Goal: Task Accomplishment & Management: Manage account settings

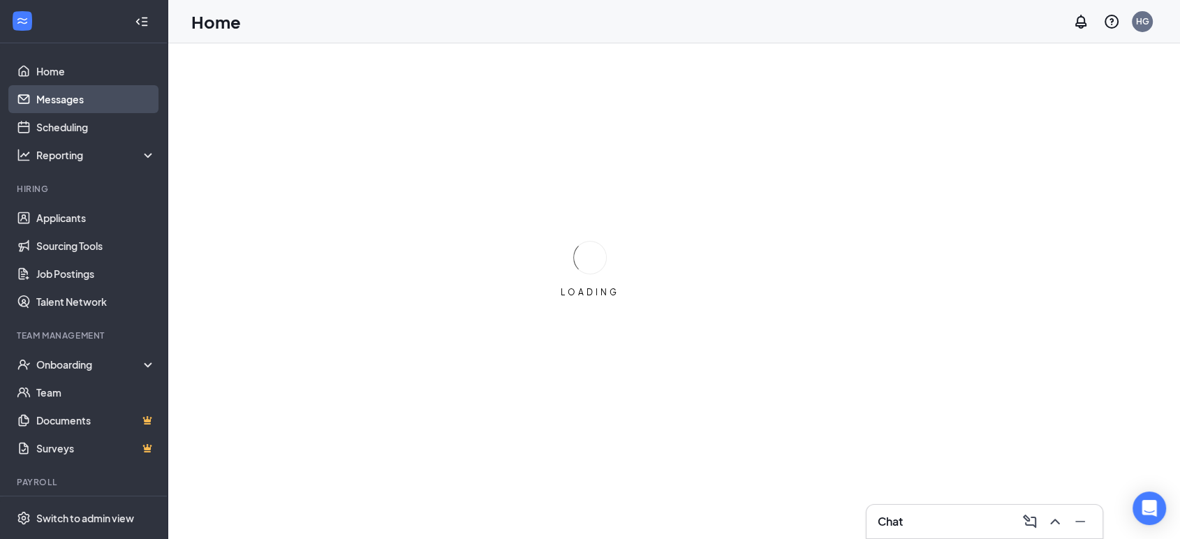
click at [78, 99] on link "Messages" at bounding box center [95, 99] width 119 height 28
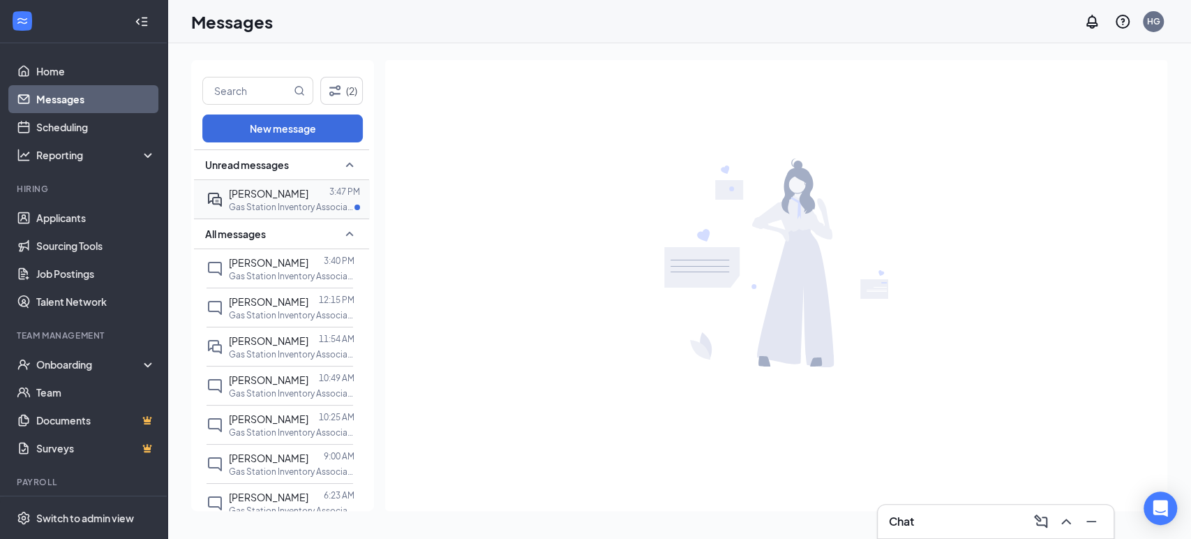
click at [336, 205] on p "Gas Station Inventory Associate at [GEOGRAPHIC_DATA], [GEOGRAPHIC_DATA]" at bounding box center [292, 207] width 126 height 12
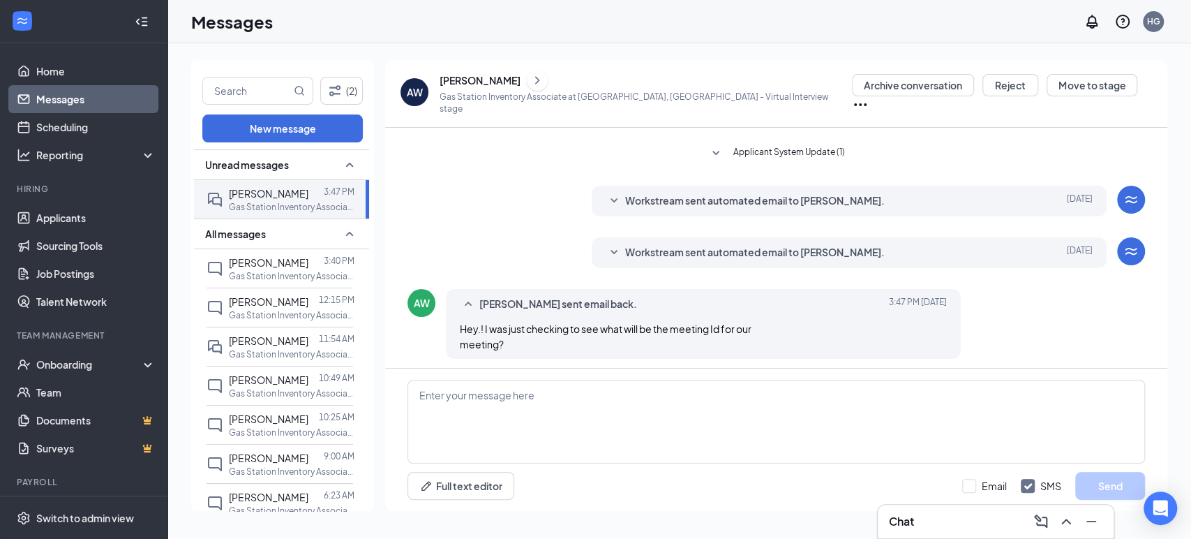
scroll to position [230, 0]
click at [867, 248] on span "Workstream sent automated email to [PERSON_NAME]." at bounding box center [755, 252] width 260 height 17
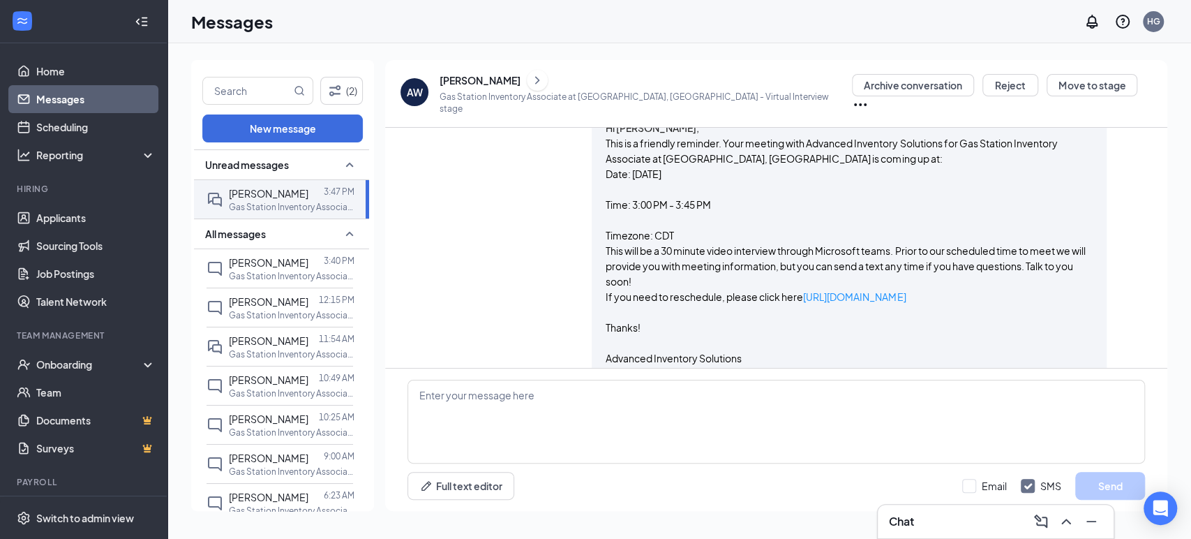
scroll to position [344, 0]
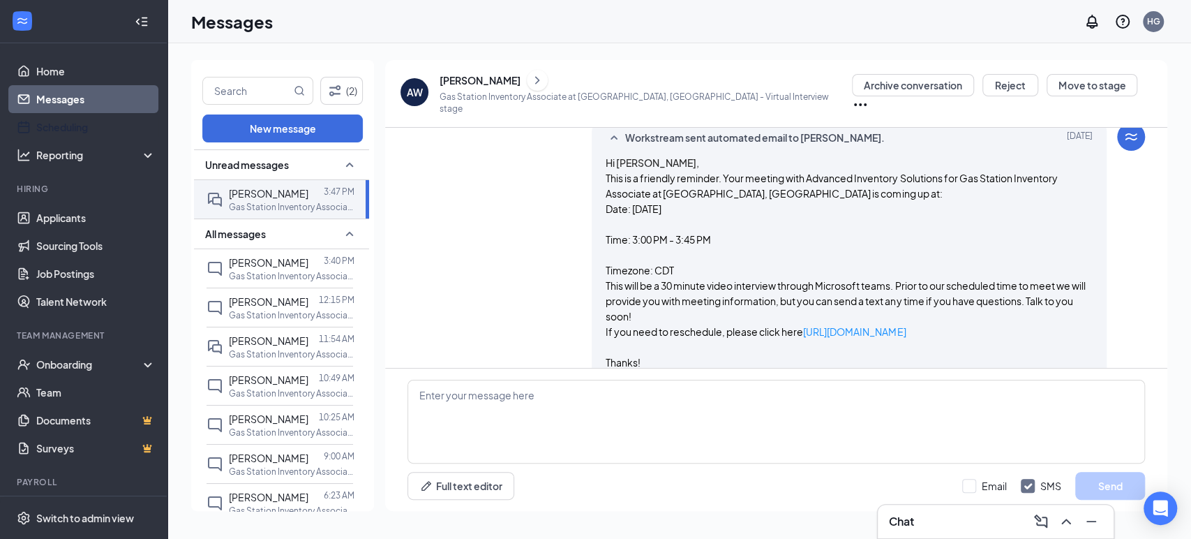
drag, startPoint x: 73, startPoint y: 127, endPoint x: 628, endPoint y: 163, distance: 556.0
click at [73, 127] on link "Scheduling" at bounding box center [95, 127] width 119 height 28
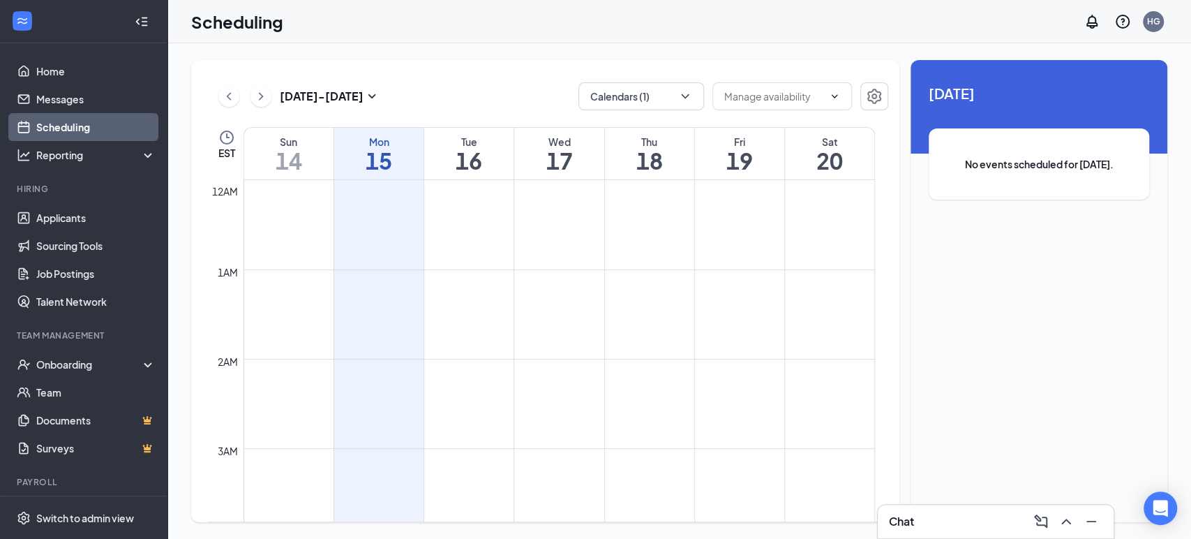
scroll to position [686, 0]
click at [692, 101] on button "Calendars (1)" at bounding box center [642, 96] width 126 height 28
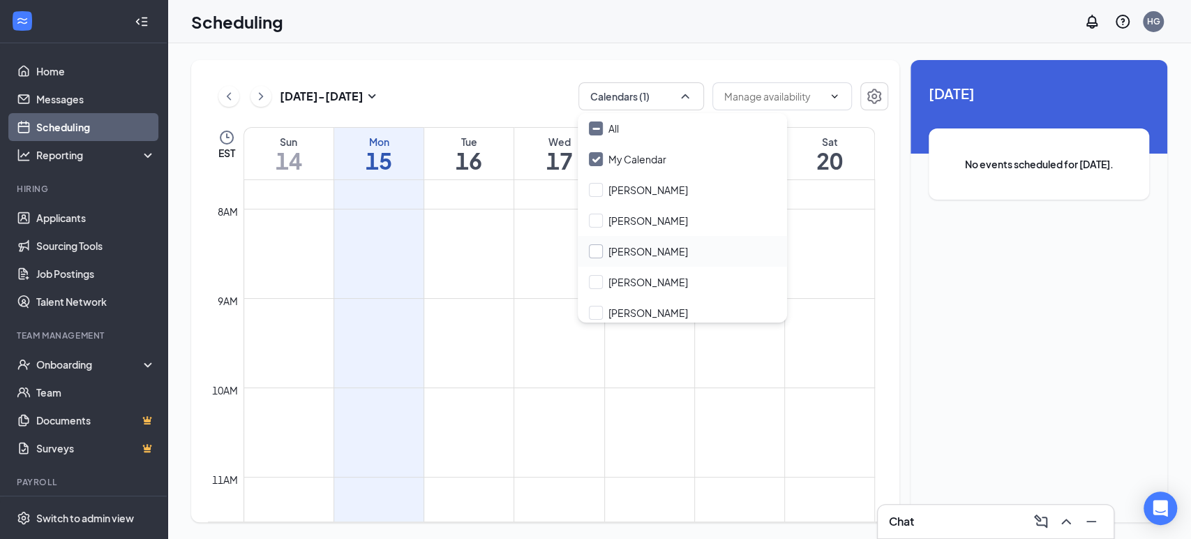
click at [602, 250] on input "[PERSON_NAME]" at bounding box center [638, 251] width 99 height 14
checkbox input "true"
click at [553, 75] on div "[DATE] - [DATE] Calendars (2) EST Sun 14 Mon 15 Tue 16 Wed 17 Thu 18 Fri 19 Sat…" at bounding box center [545, 291] width 708 height 462
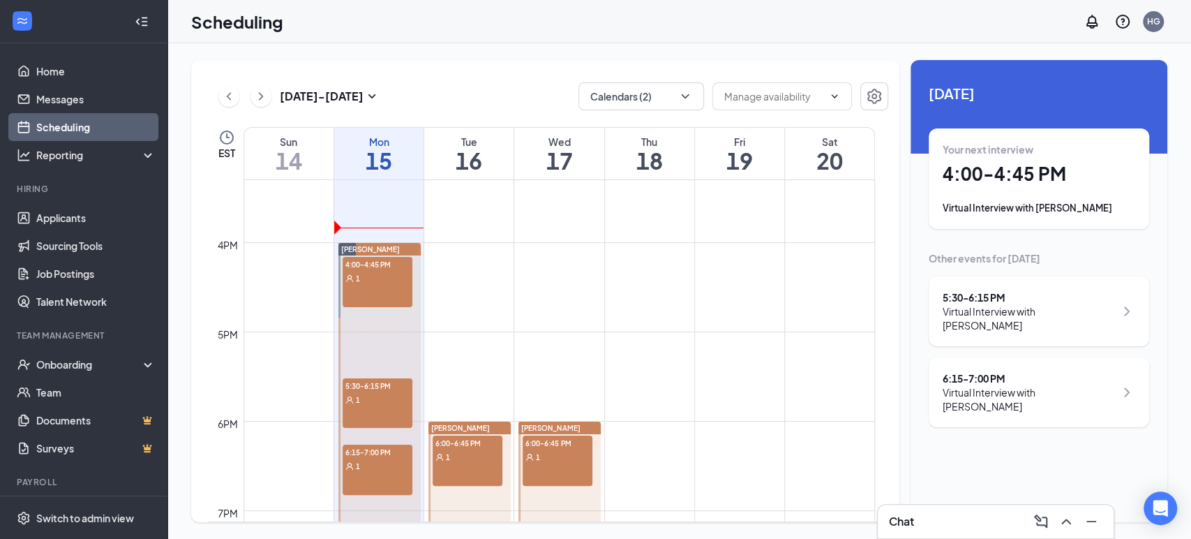
scroll to position [1384, 0]
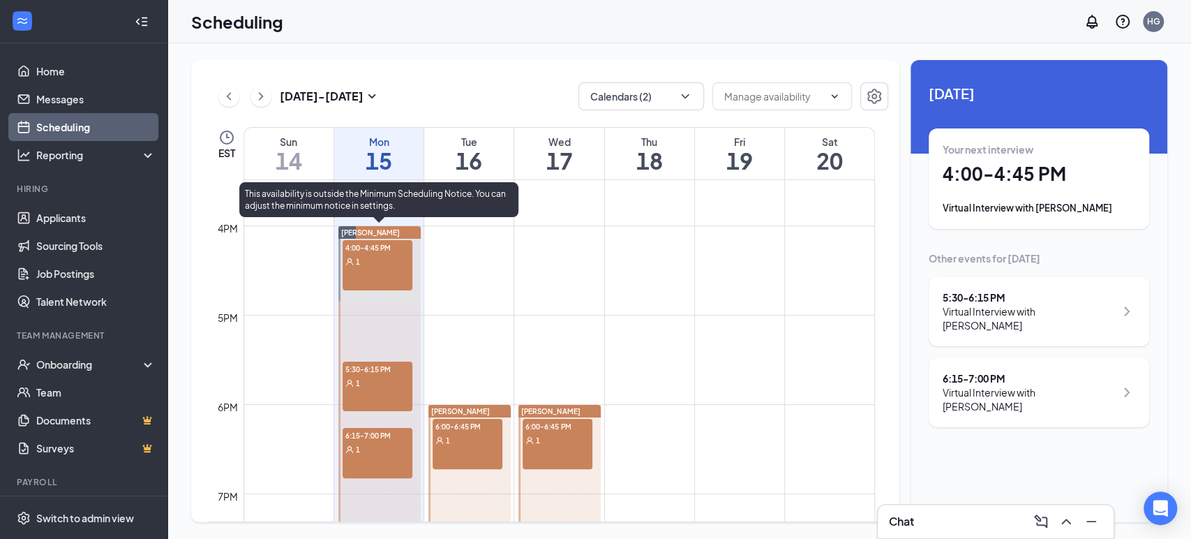
click at [401, 255] on div "1" at bounding box center [378, 261] width 70 height 14
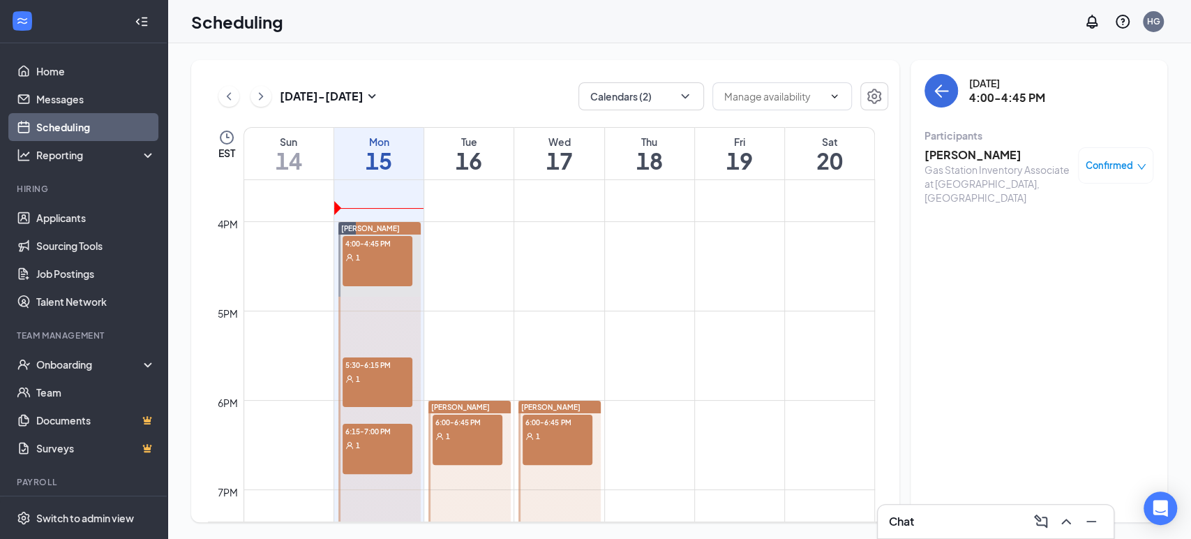
scroll to position [1384, 0]
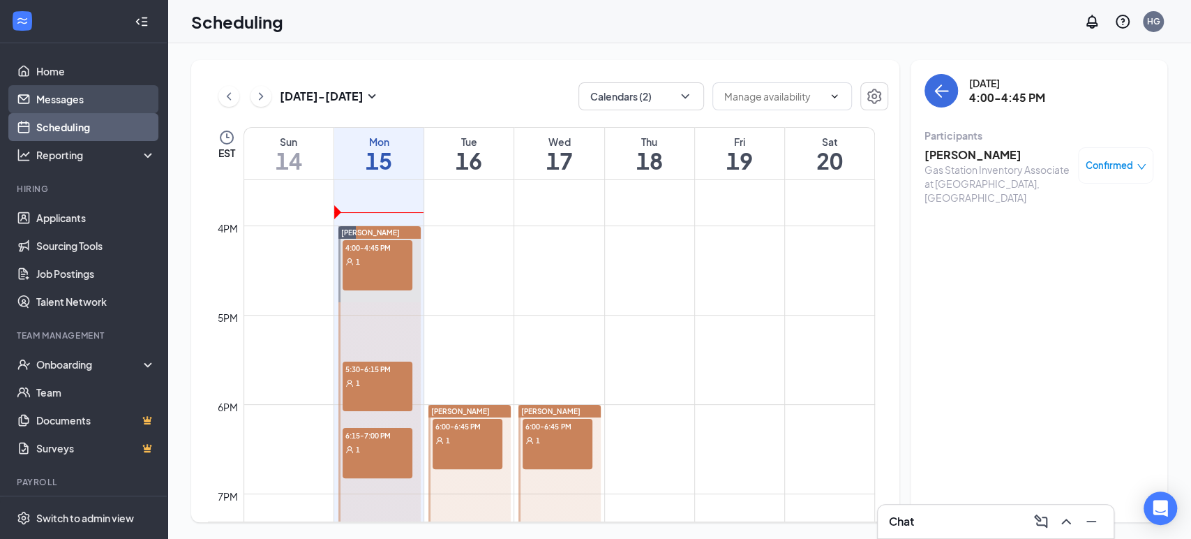
click at [89, 94] on link "Messages" at bounding box center [95, 99] width 119 height 28
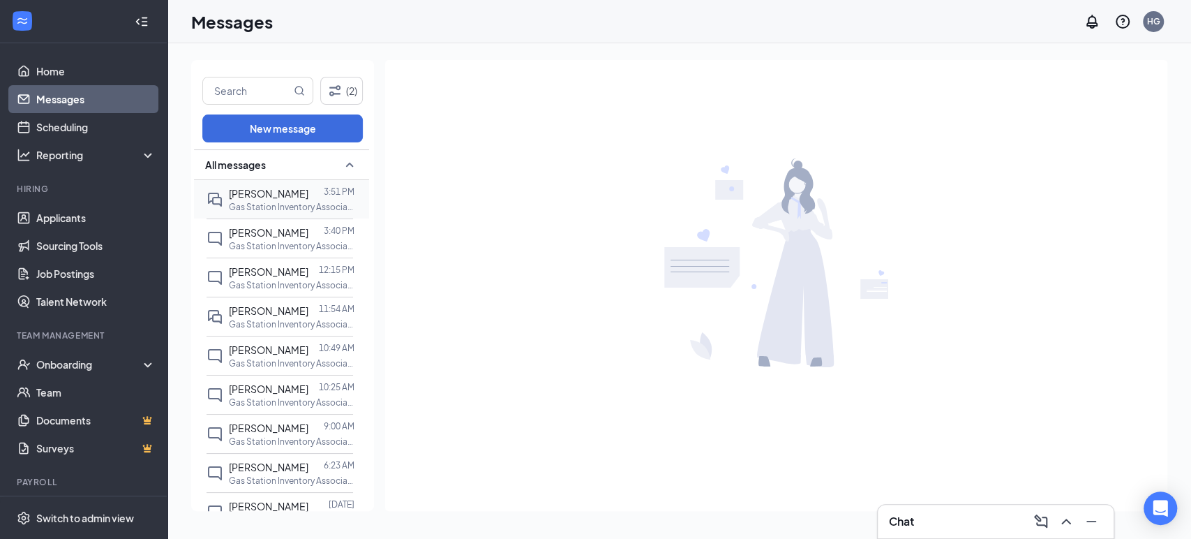
click at [283, 191] on span "[PERSON_NAME]" at bounding box center [269, 193] width 80 height 13
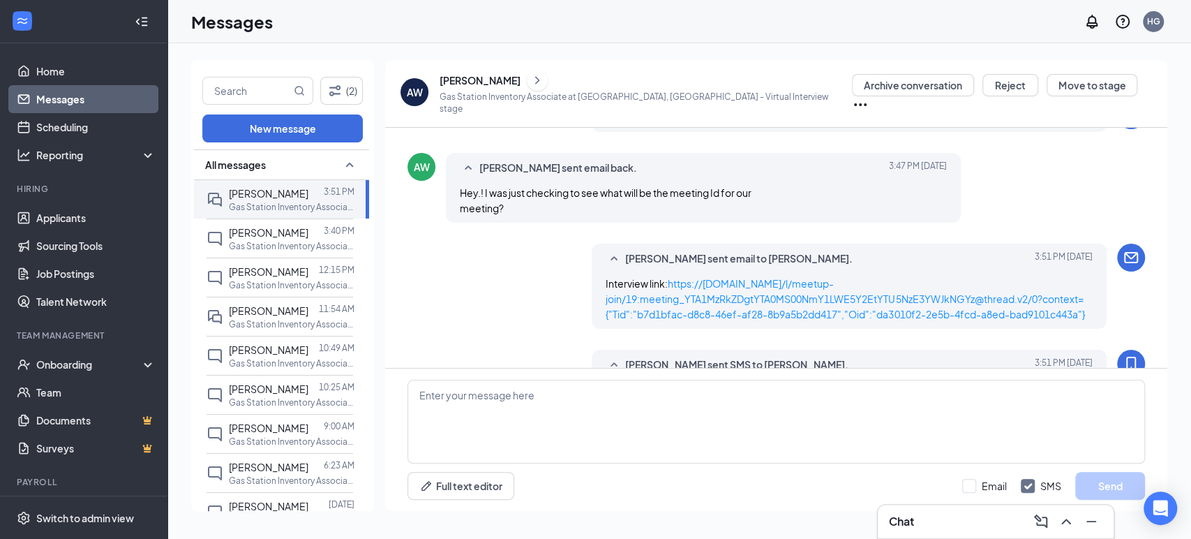
scroll to position [452, 0]
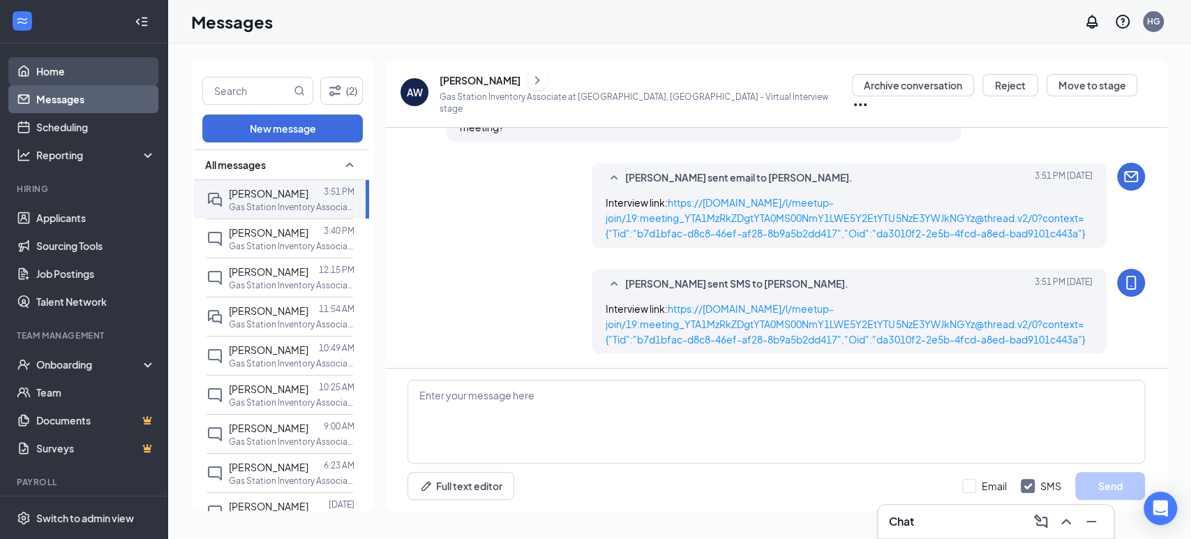
click at [46, 64] on link "Home" at bounding box center [95, 71] width 119 height 28
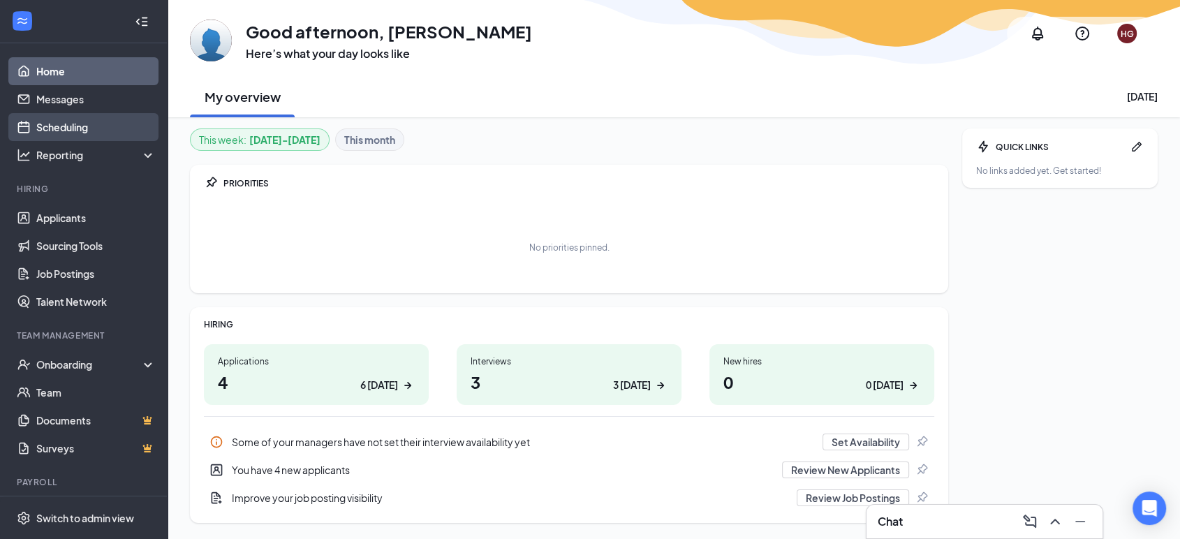
click at [77, 128] on link "Scheduling" at bounding box center [95, 127] width 119 height 28
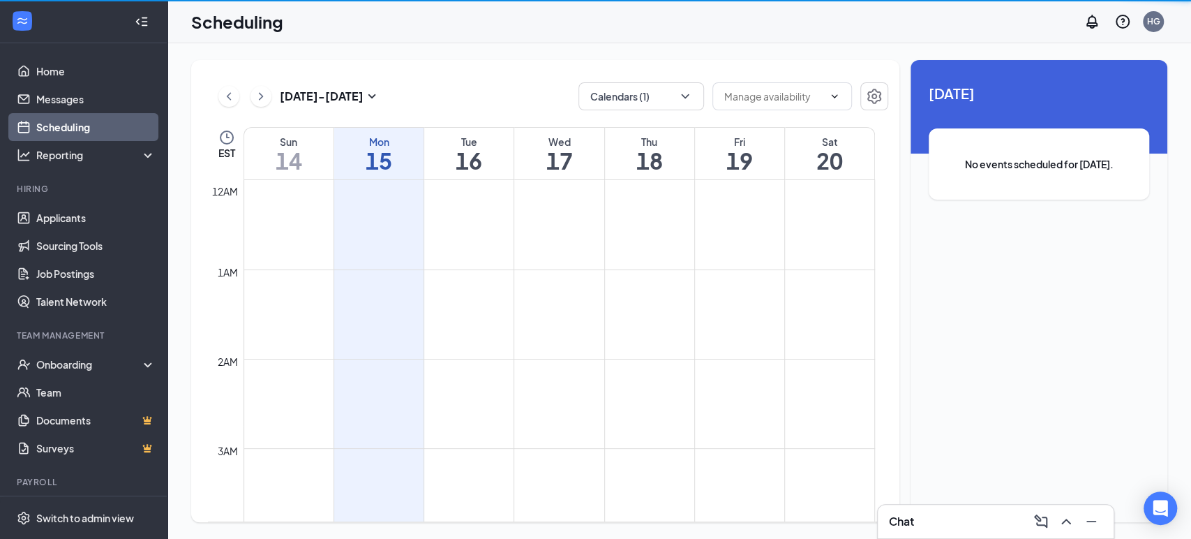
scroll to position [686, 0]
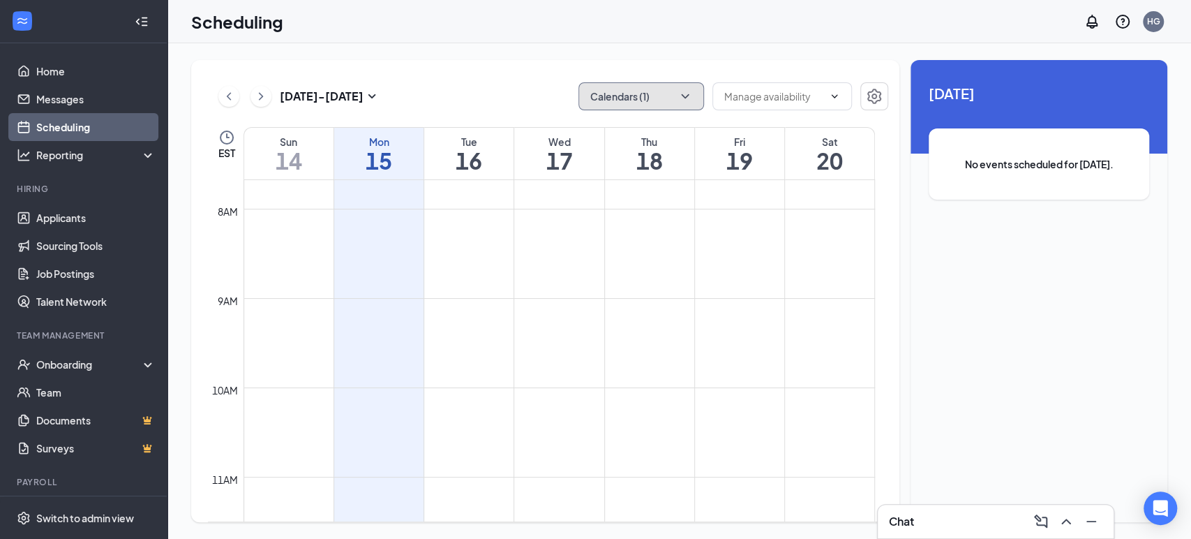
click at [683, 91] on icon "ChevronDown" at bounding box center [685, 96] width 14 height 14
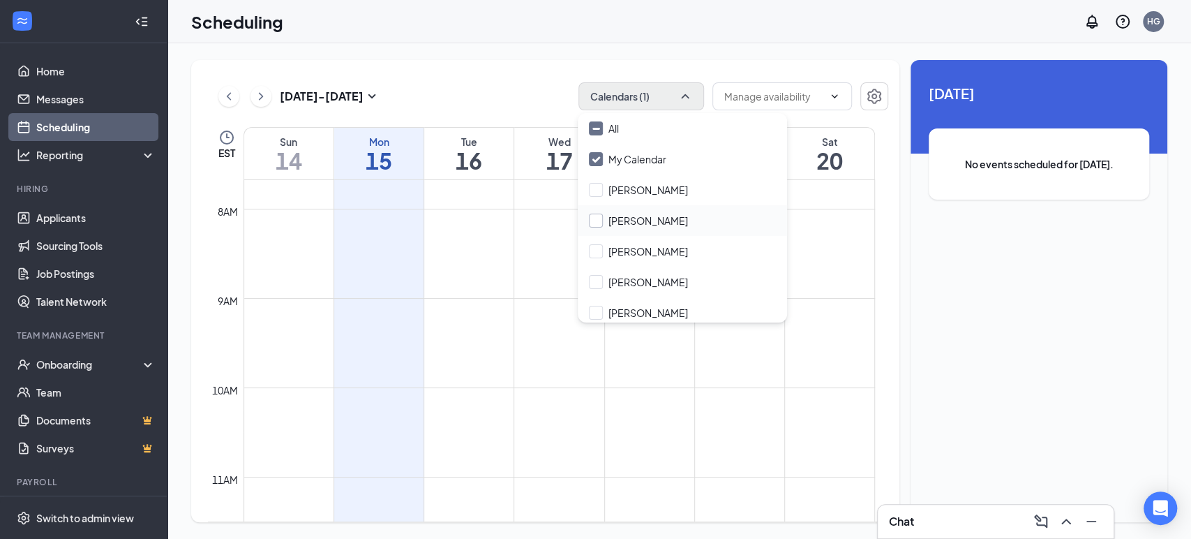
drag, startPoint x: 602, startPoint y: 251, endPoint x: 592, endPoint y: 223, distance: 30.2
click at [597, 249] on input "[PERSON_NAME]" at bounding box center [638, 251] width 99 height 14
checkbox input "true"
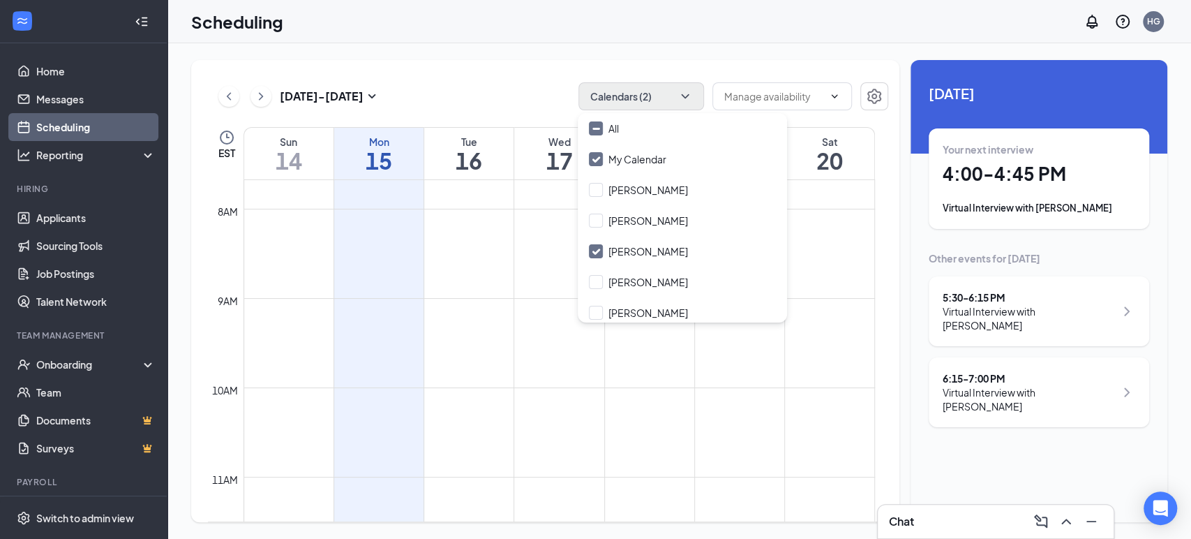
click at [537, 82] on div "[DATE] - [DATE] Calendars (2)" at bounding box center [548, 96] width 681 height 28
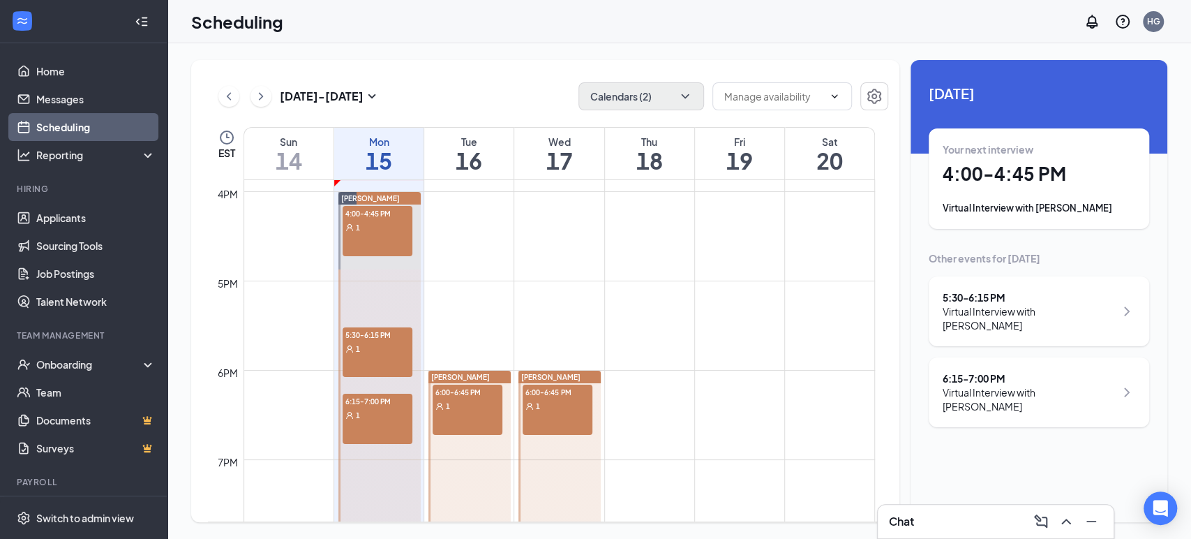
scroll to position [1384, 0]
